Goal: Transaction & Acquisition: Purchase product/service

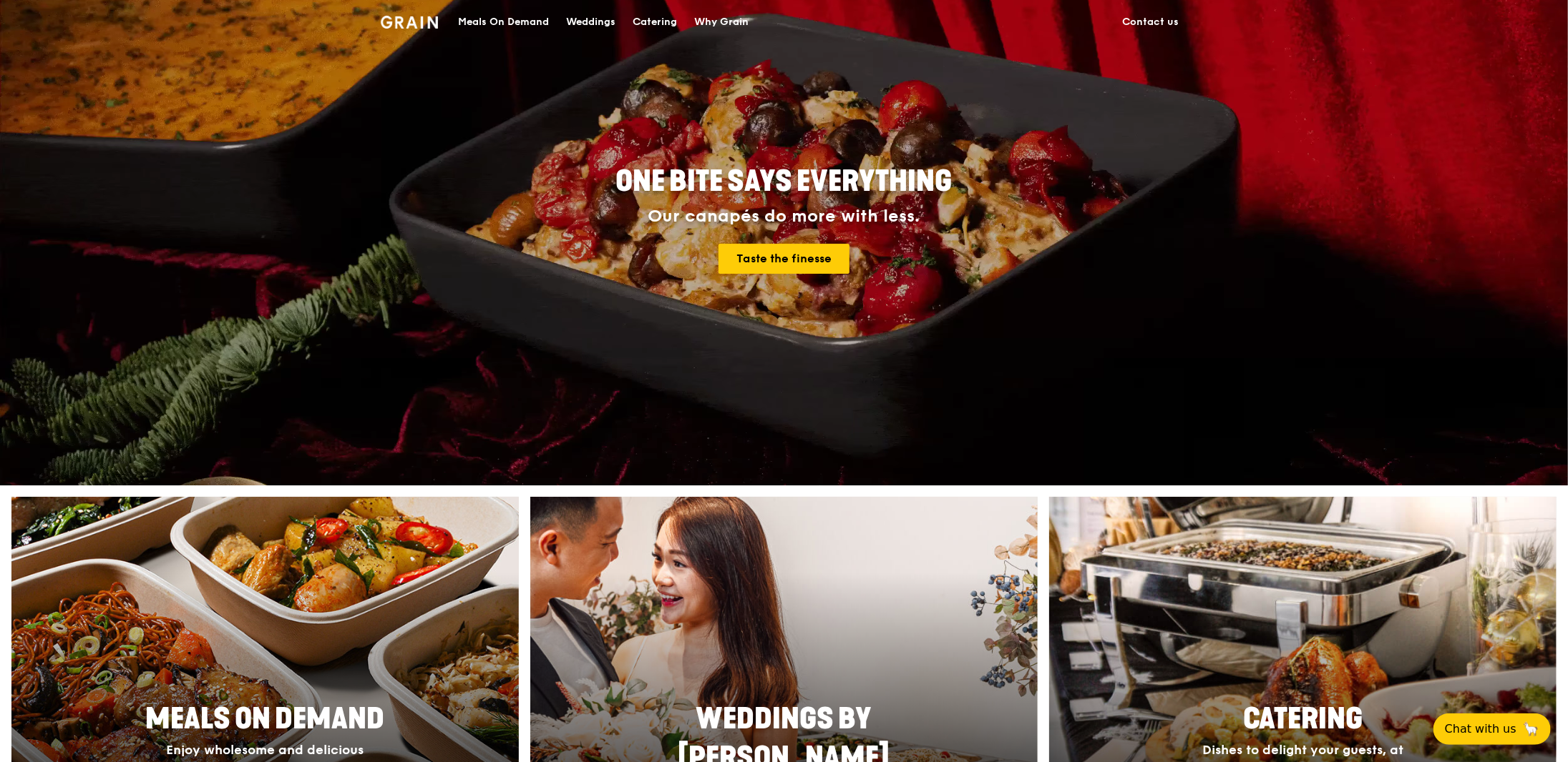
scroll to position [501, 0]
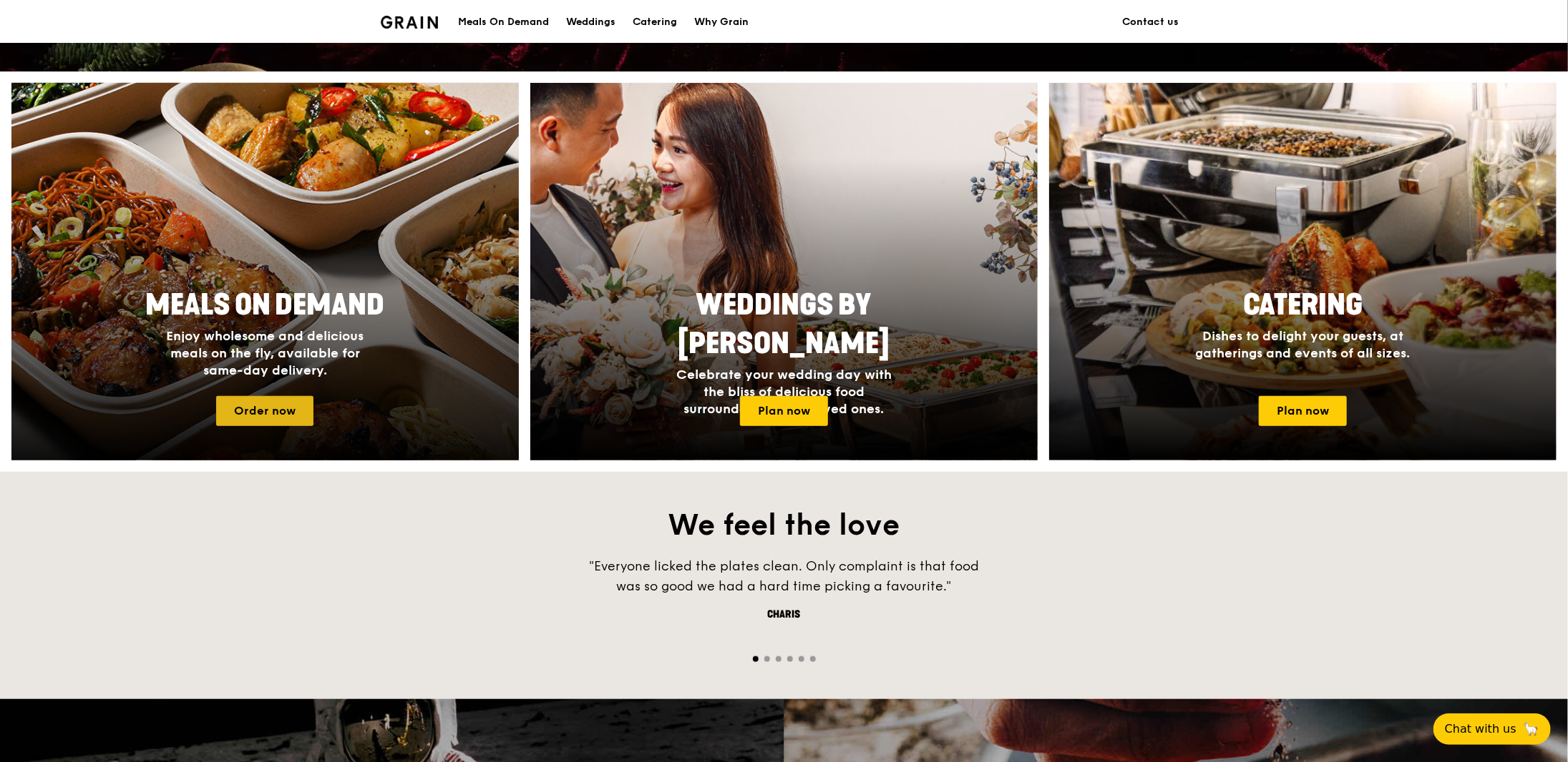
click at [245, 417] on link "Order now" at bounding box center [265, 411] width 98 height 30
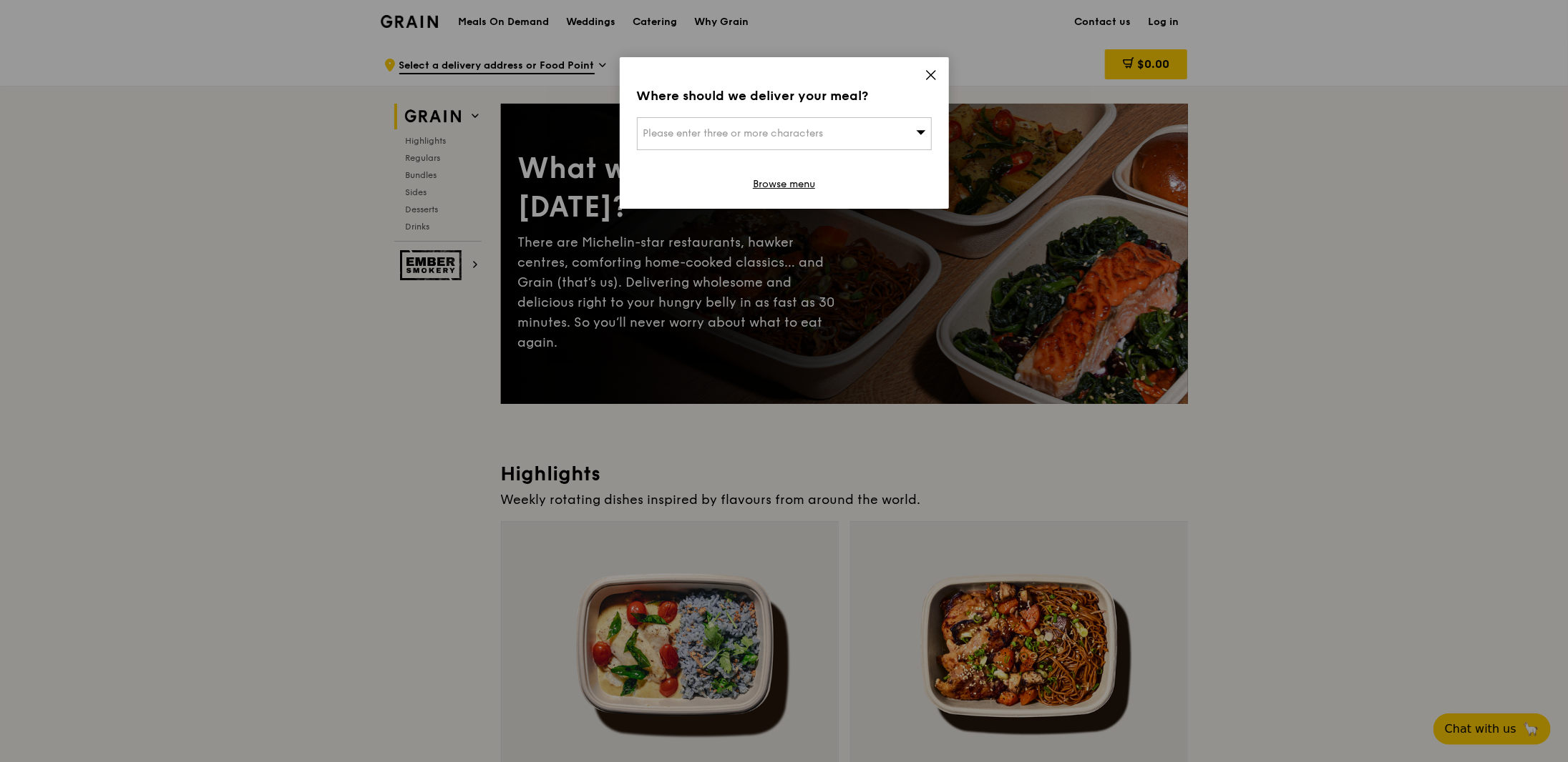
click at [863, 138] on div "Please enter three or more characters" at bounding box center [784, 133] width 295 height 33
click at [838, 132] on input "search" at bounding box center [784, 133] width 294 height 31
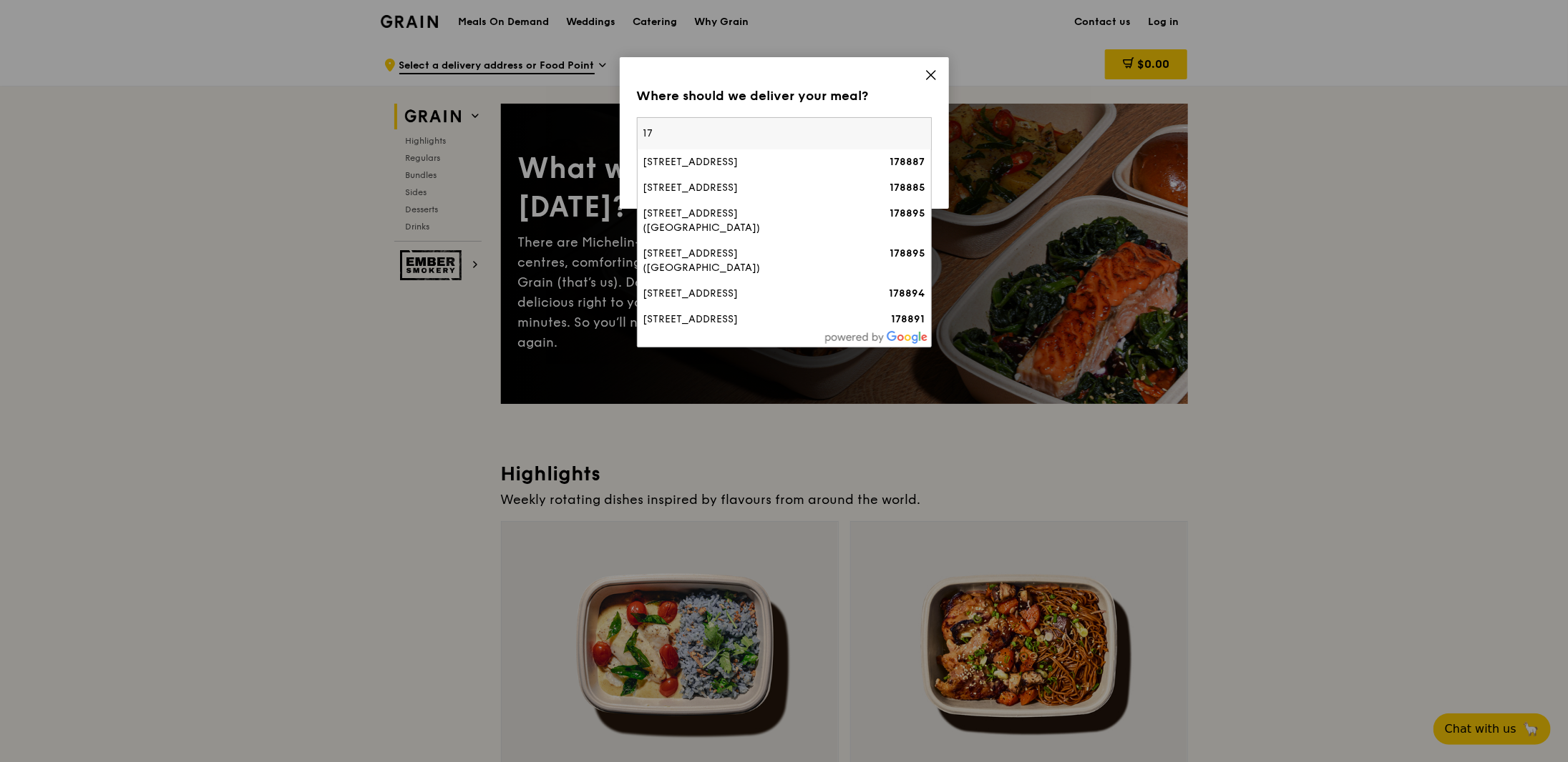
type input "1"
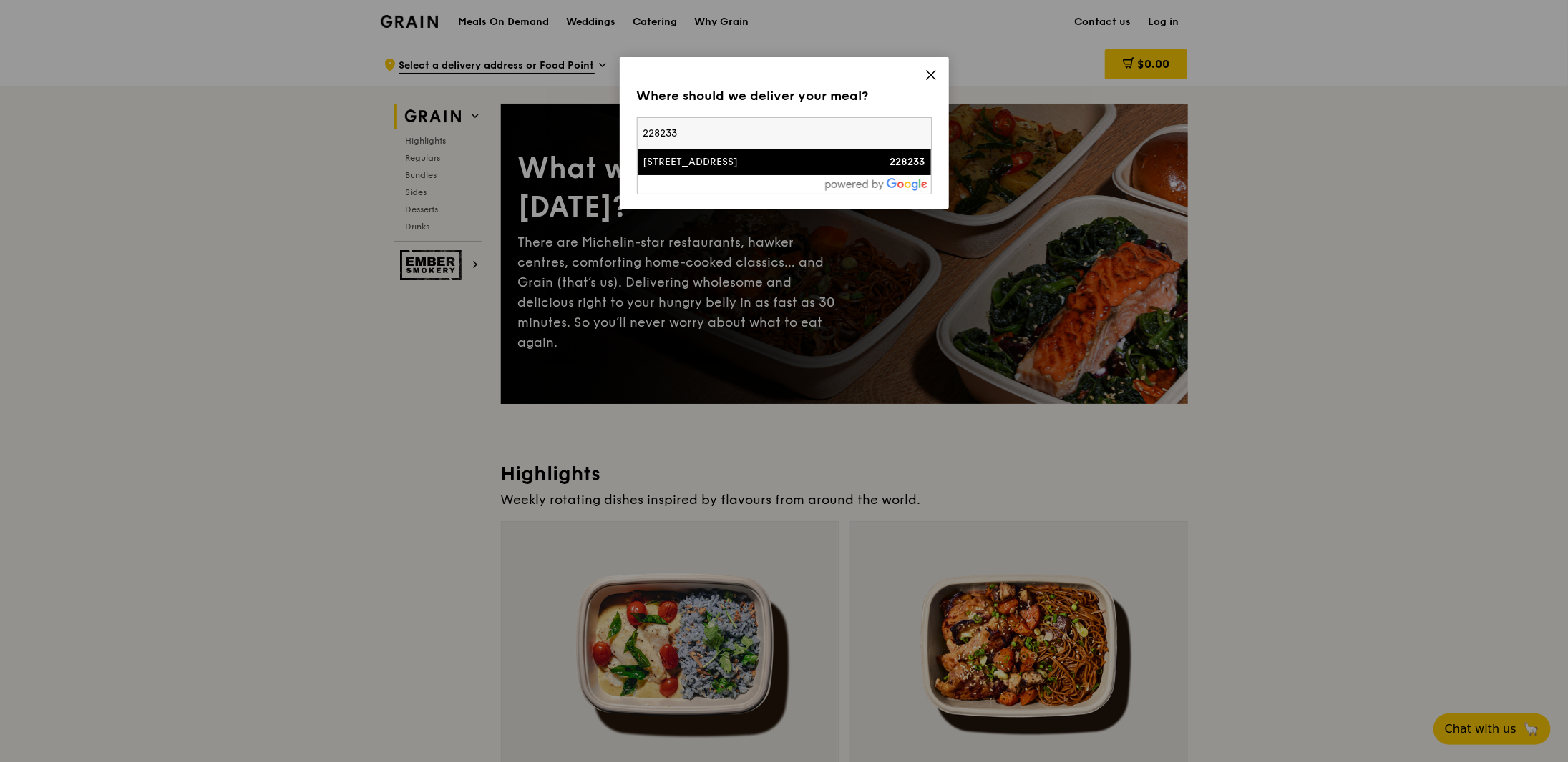
type input "228233"
click at [918, 168] on div "228233" at bounding box center [889, 162] width 70 height 14
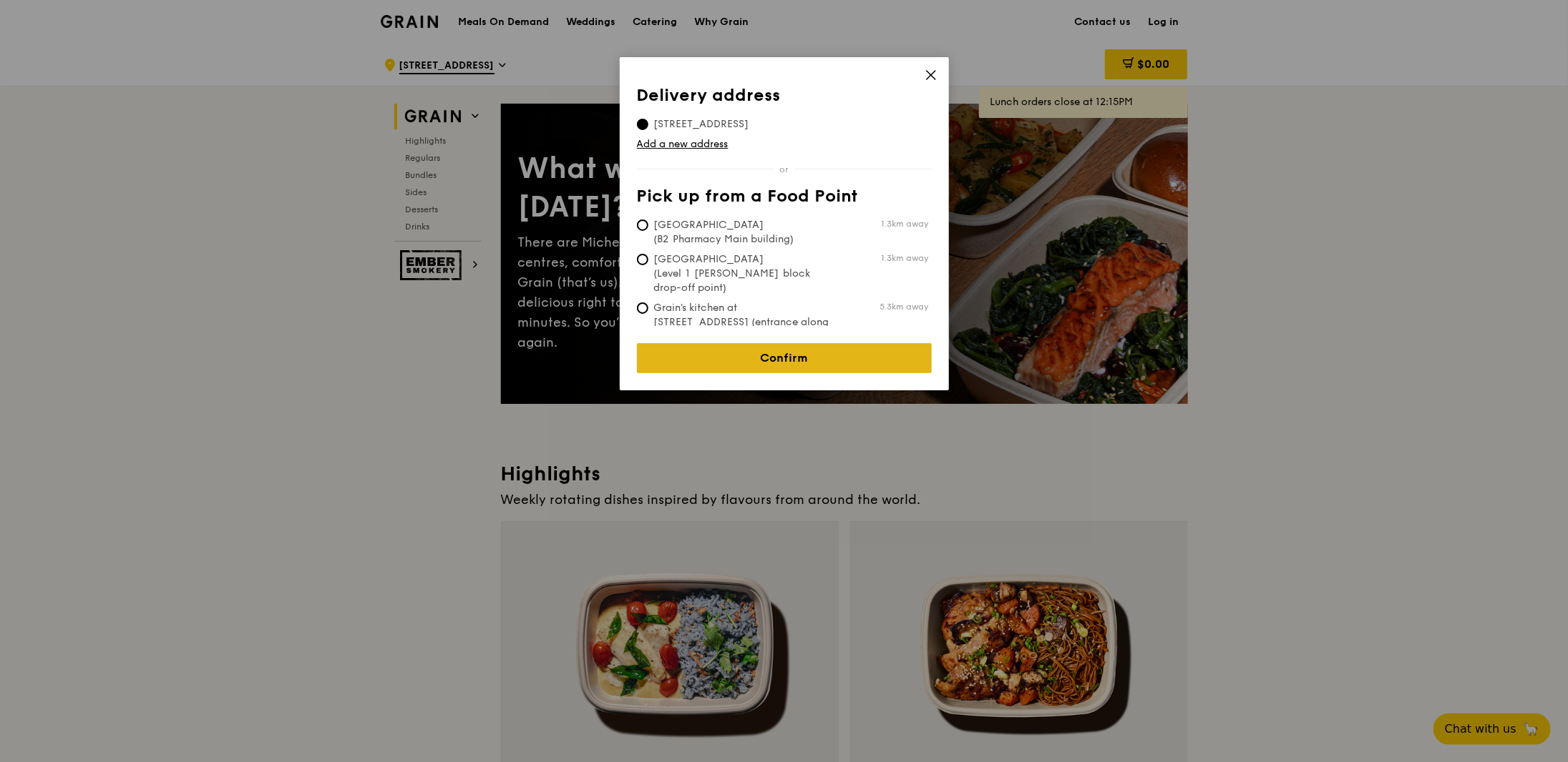
click at [818, 348] on link "Confirm" at bounding box center [784, 358] width 295 height 30
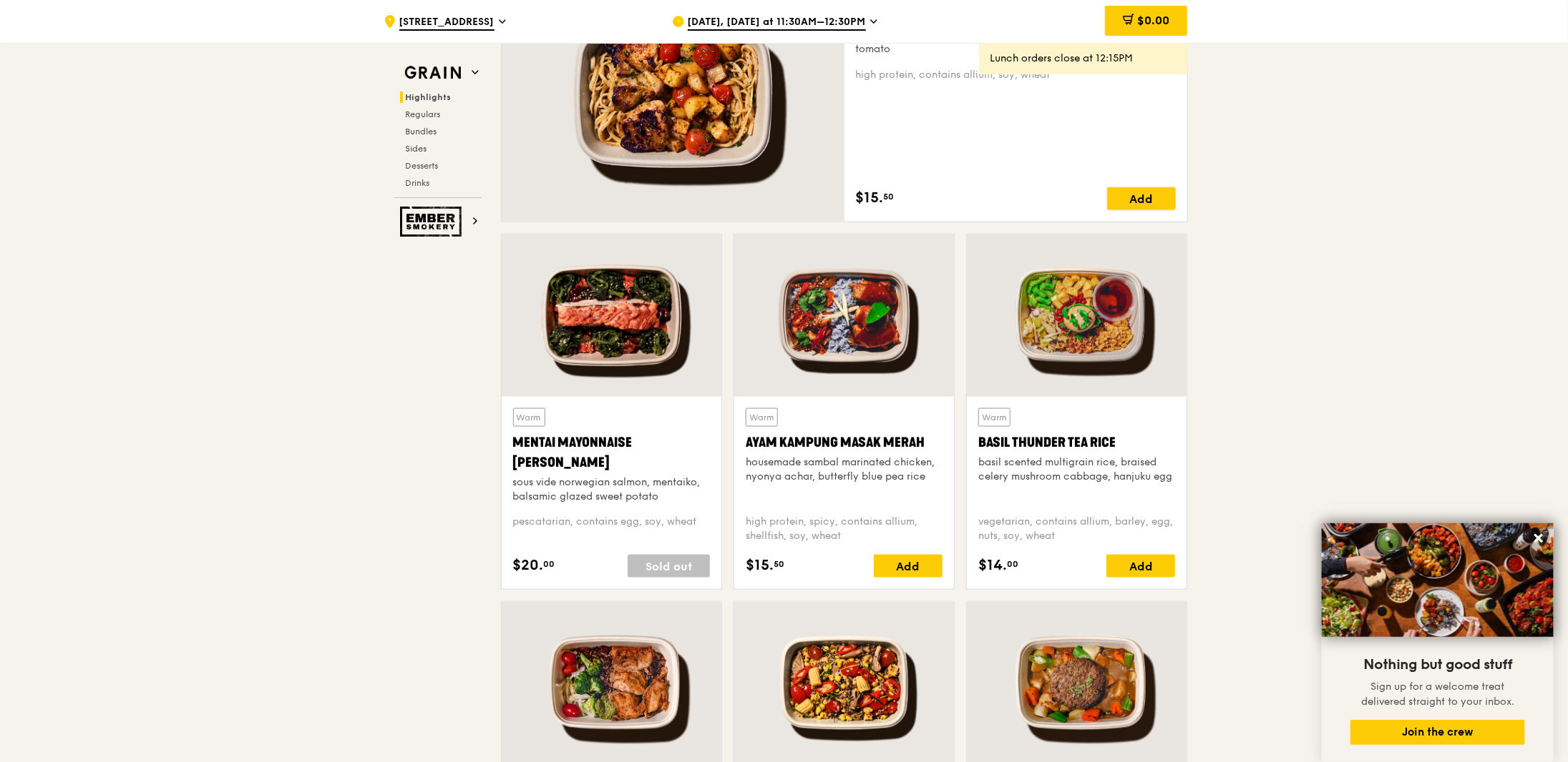
scroll to position [859, 0]
